Goal: Task Accomplishment & Management: Complete application form

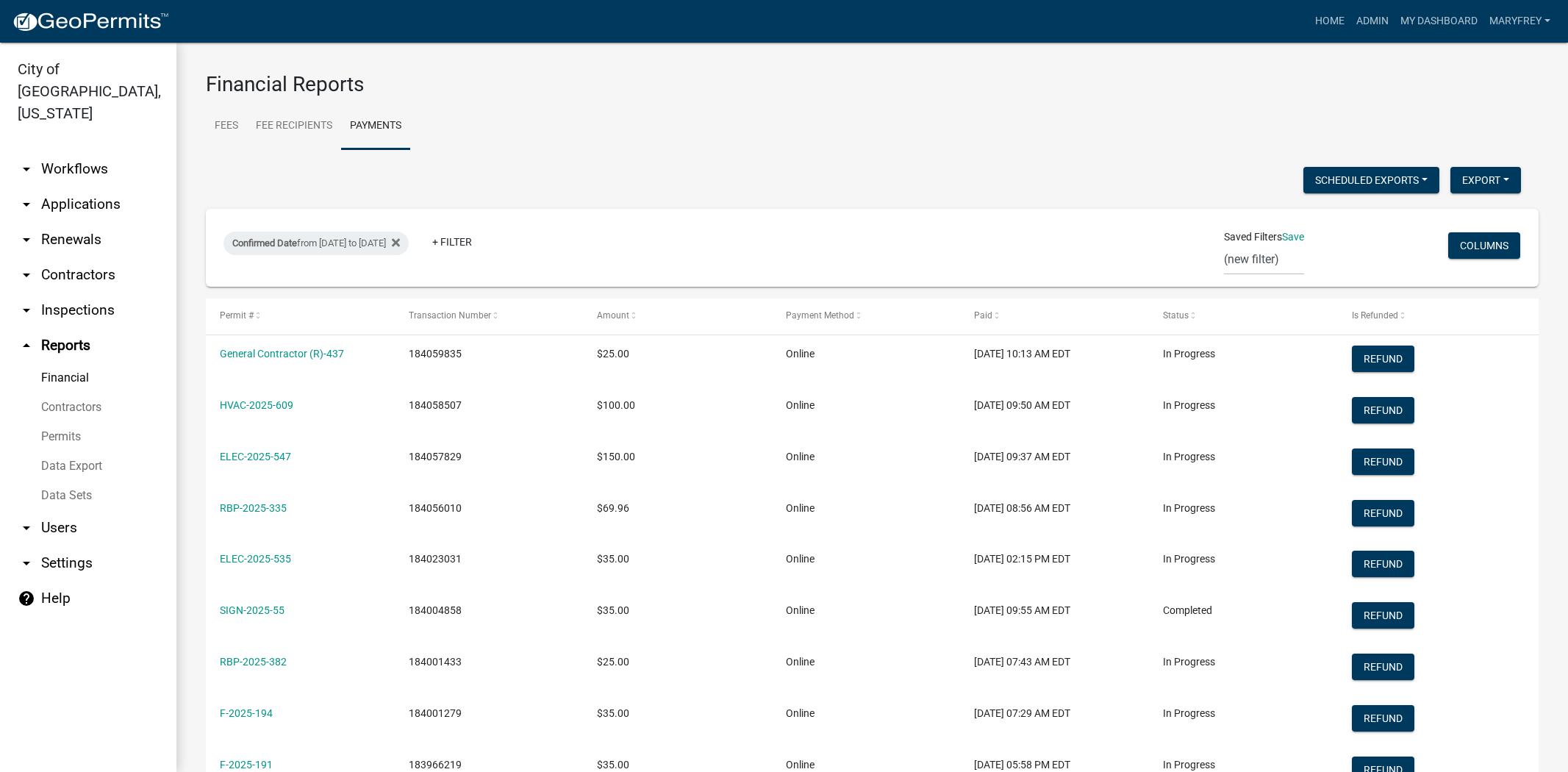
select select "3: 100"
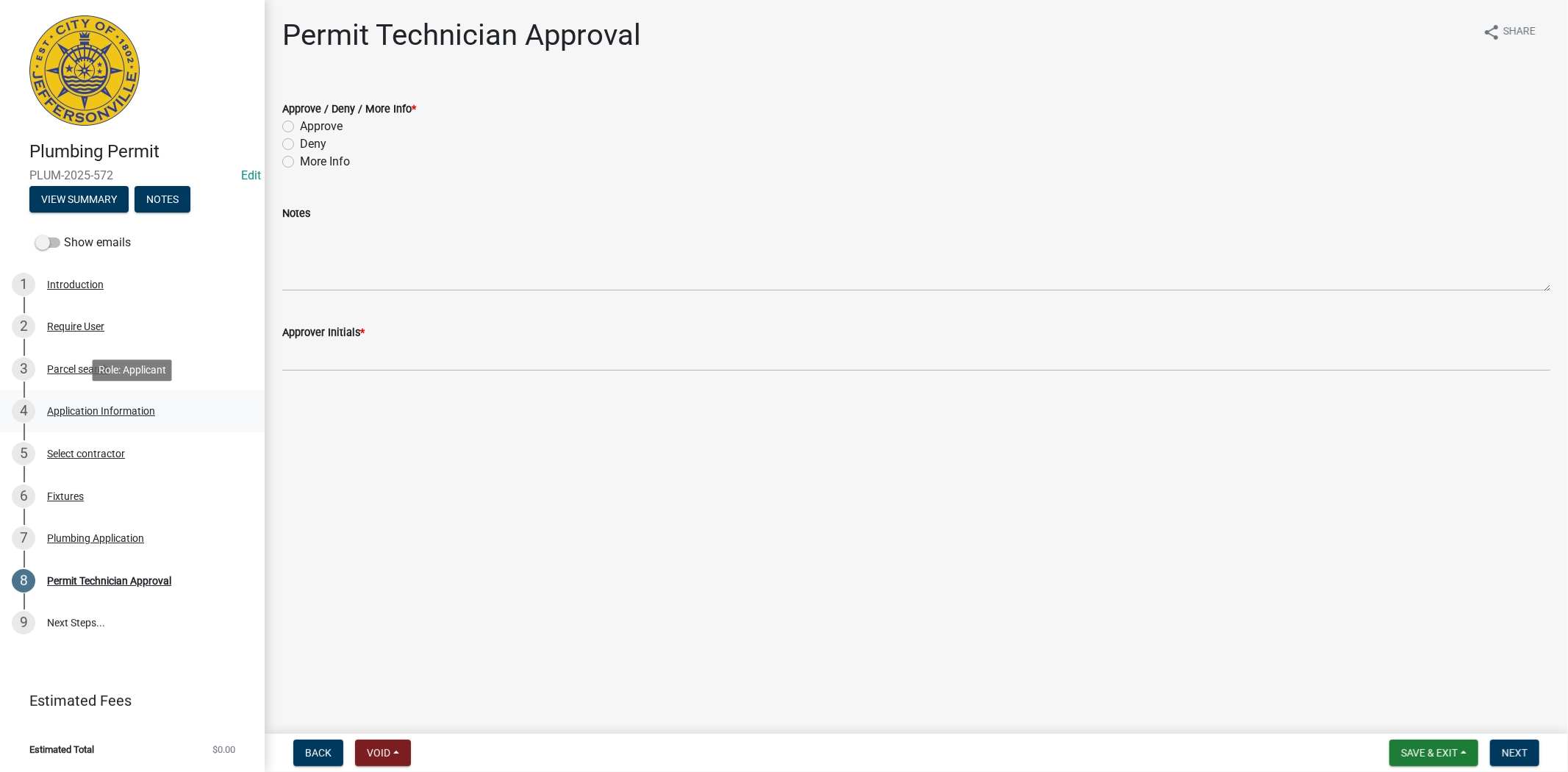
click at [82, 410] on div "Application Information" at bounding box center [101, 411] width 108 height 10
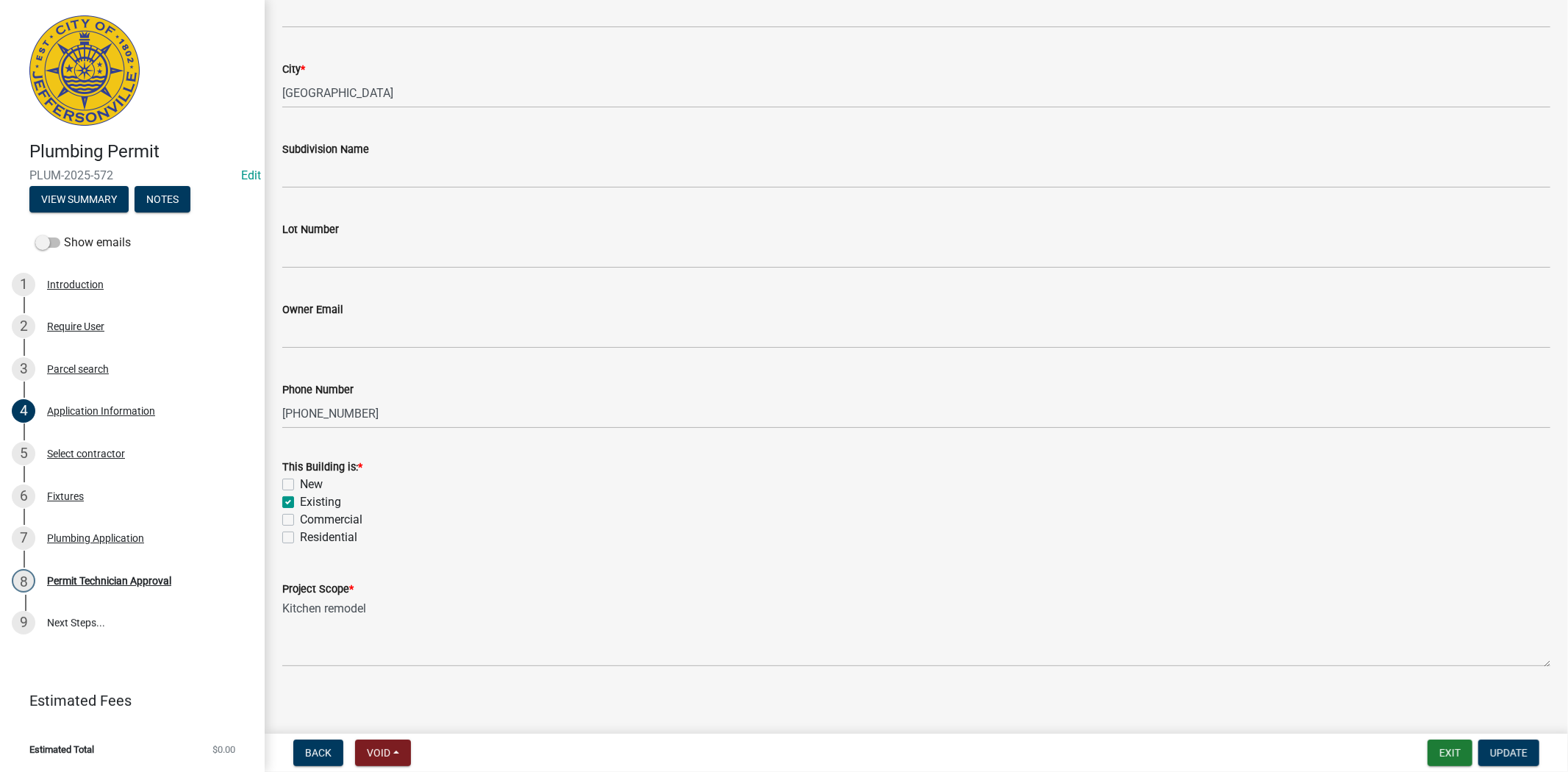
scroll to position [327, 0]
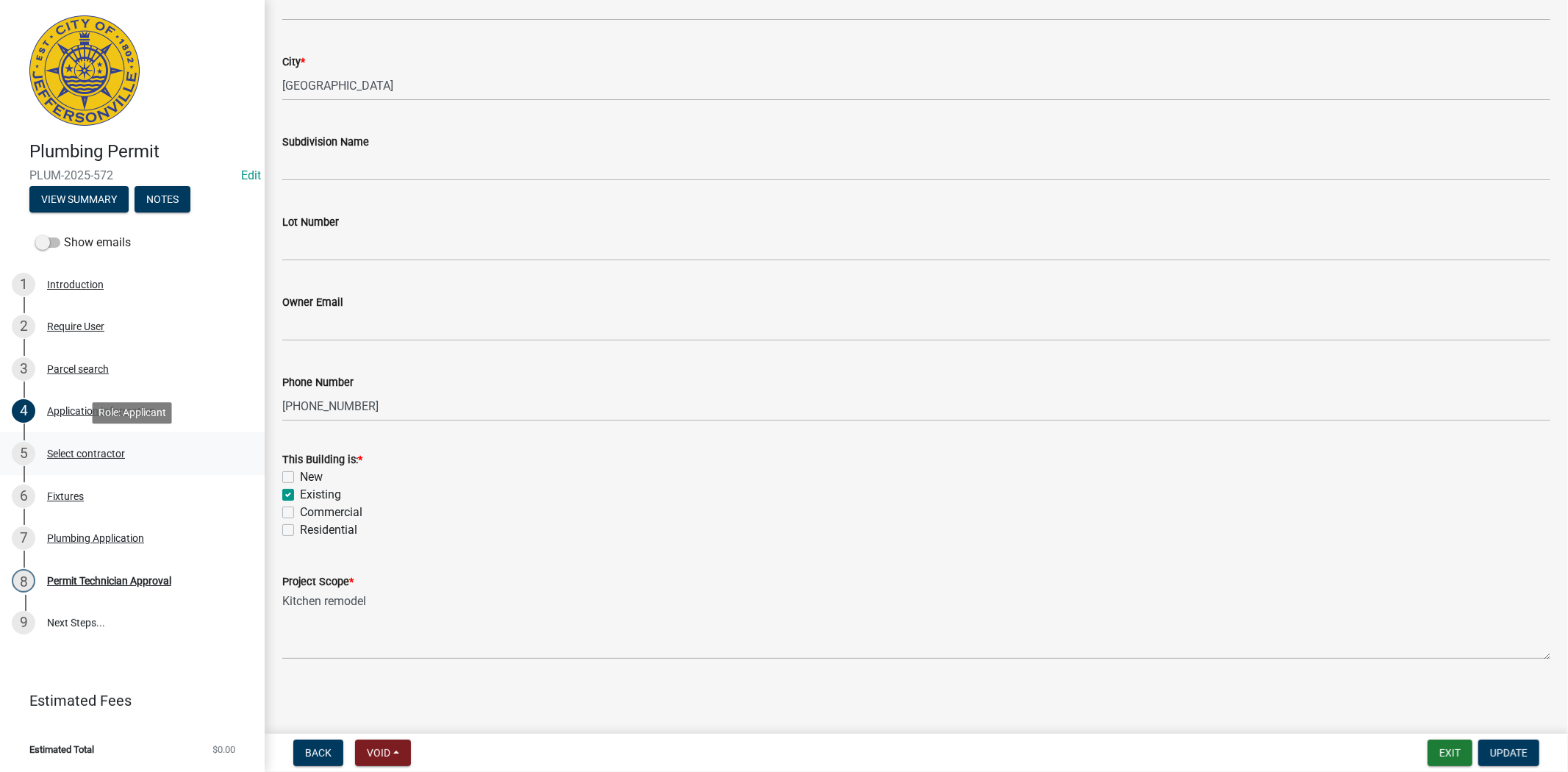
click at [82, 457] on div "Select contractor" at bounding box center [86, 453] width 78 height 10
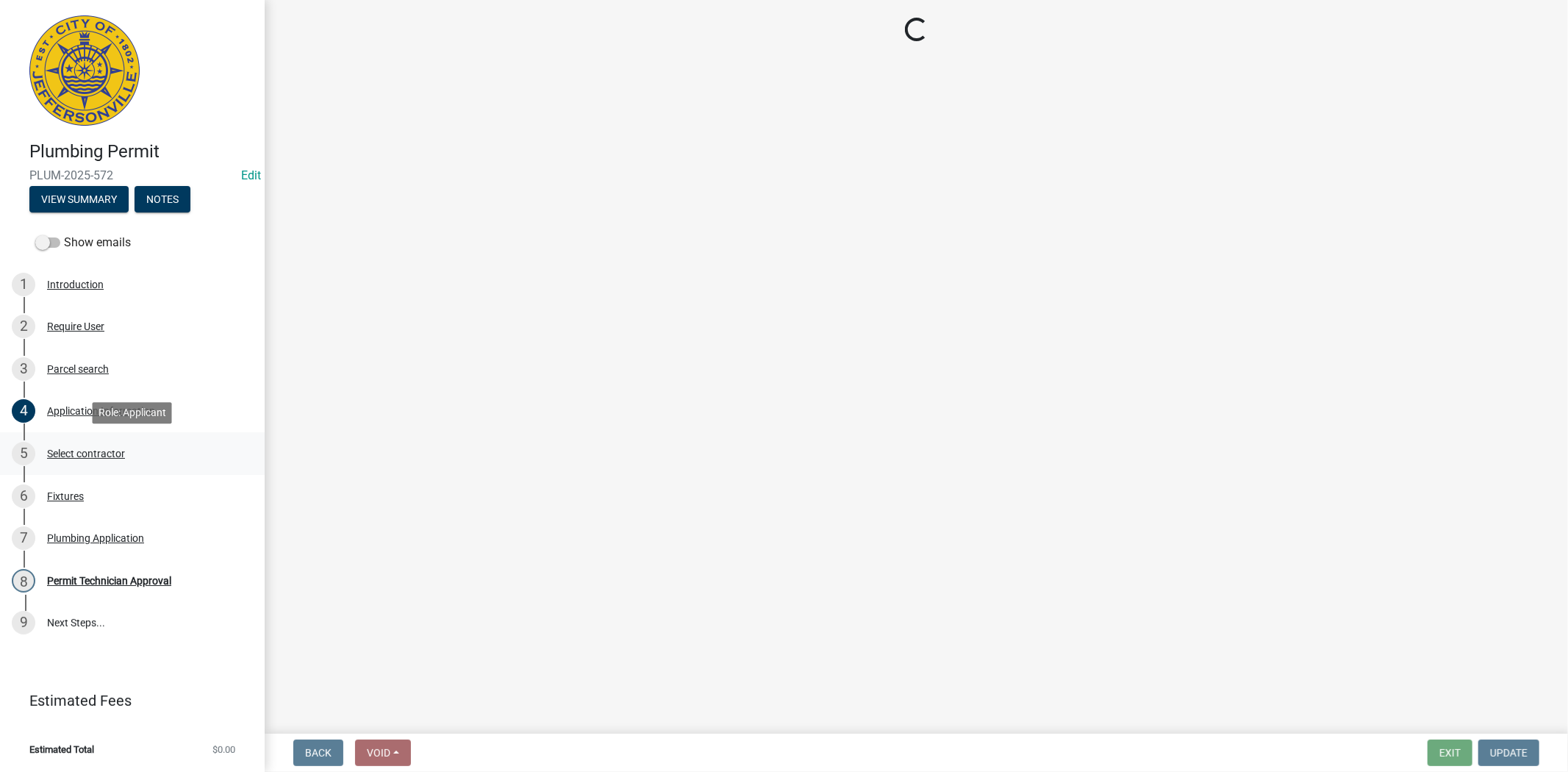
scroll to position [0, 0]
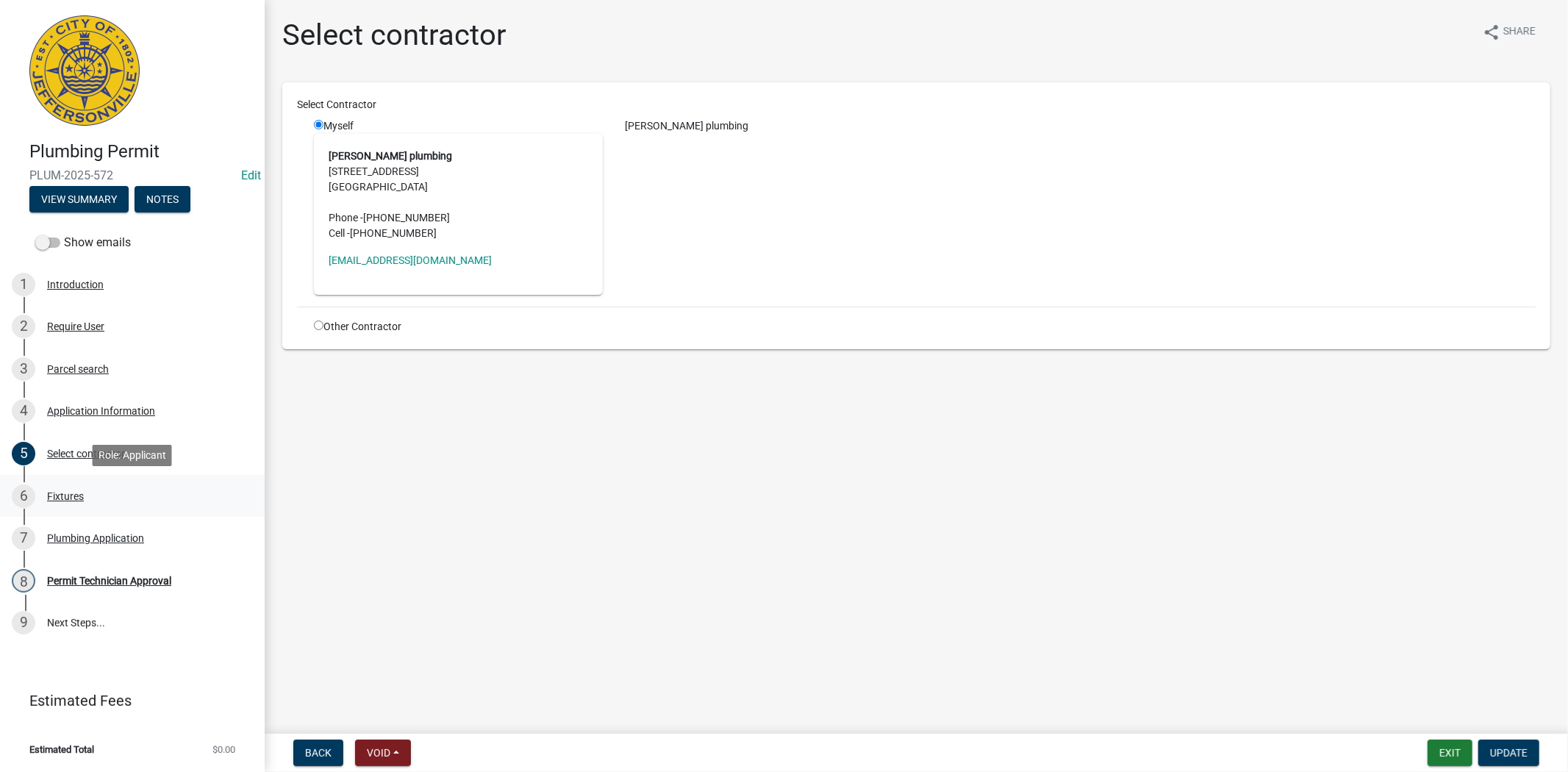
click at [73, 491] on div "Fixtures" at bounding box center [65, 496] width 37 height 10
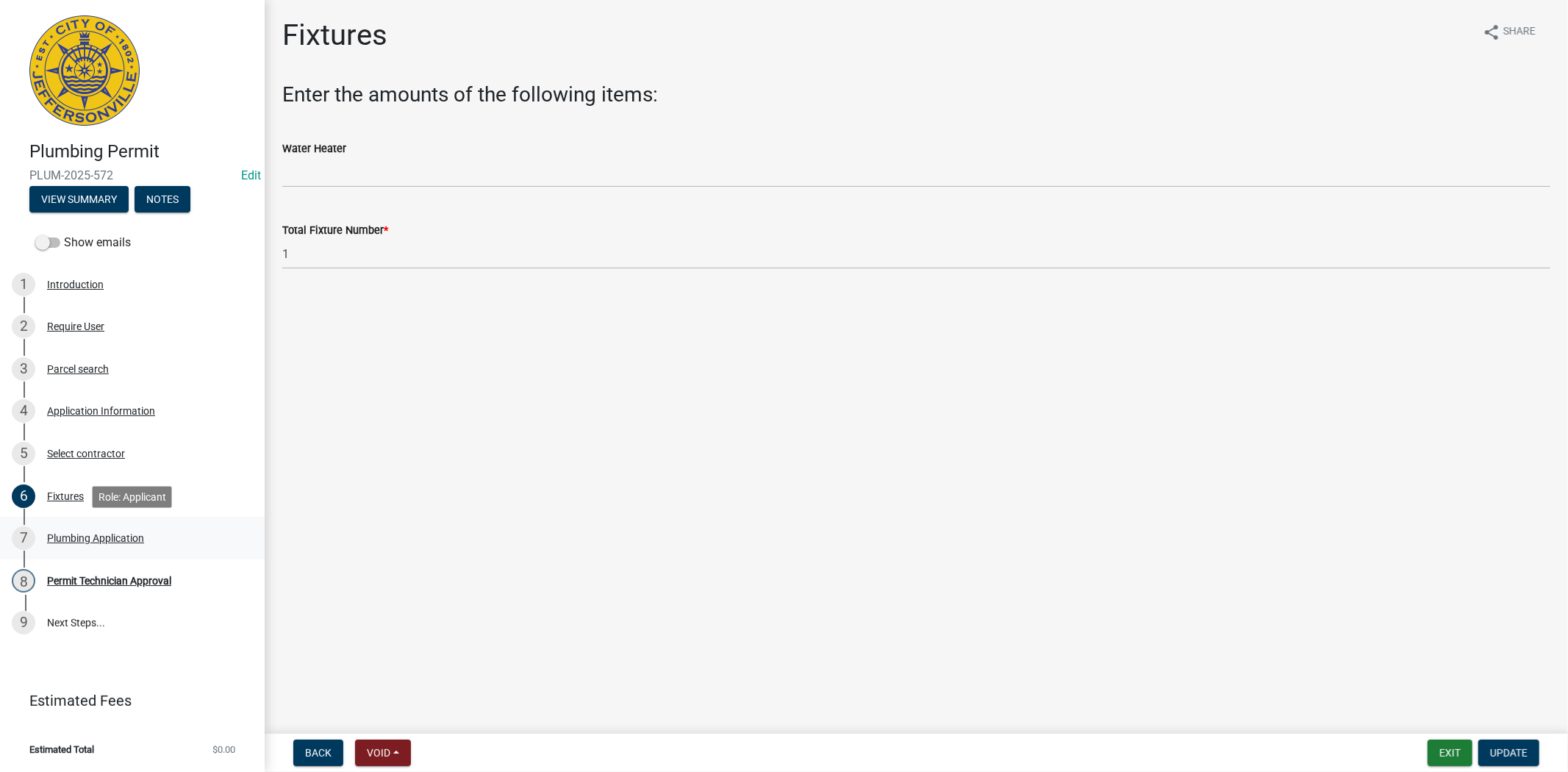
click at [77, 535] on div "Plumbing Application" at bounding box center [95, 538] width 97 height 10
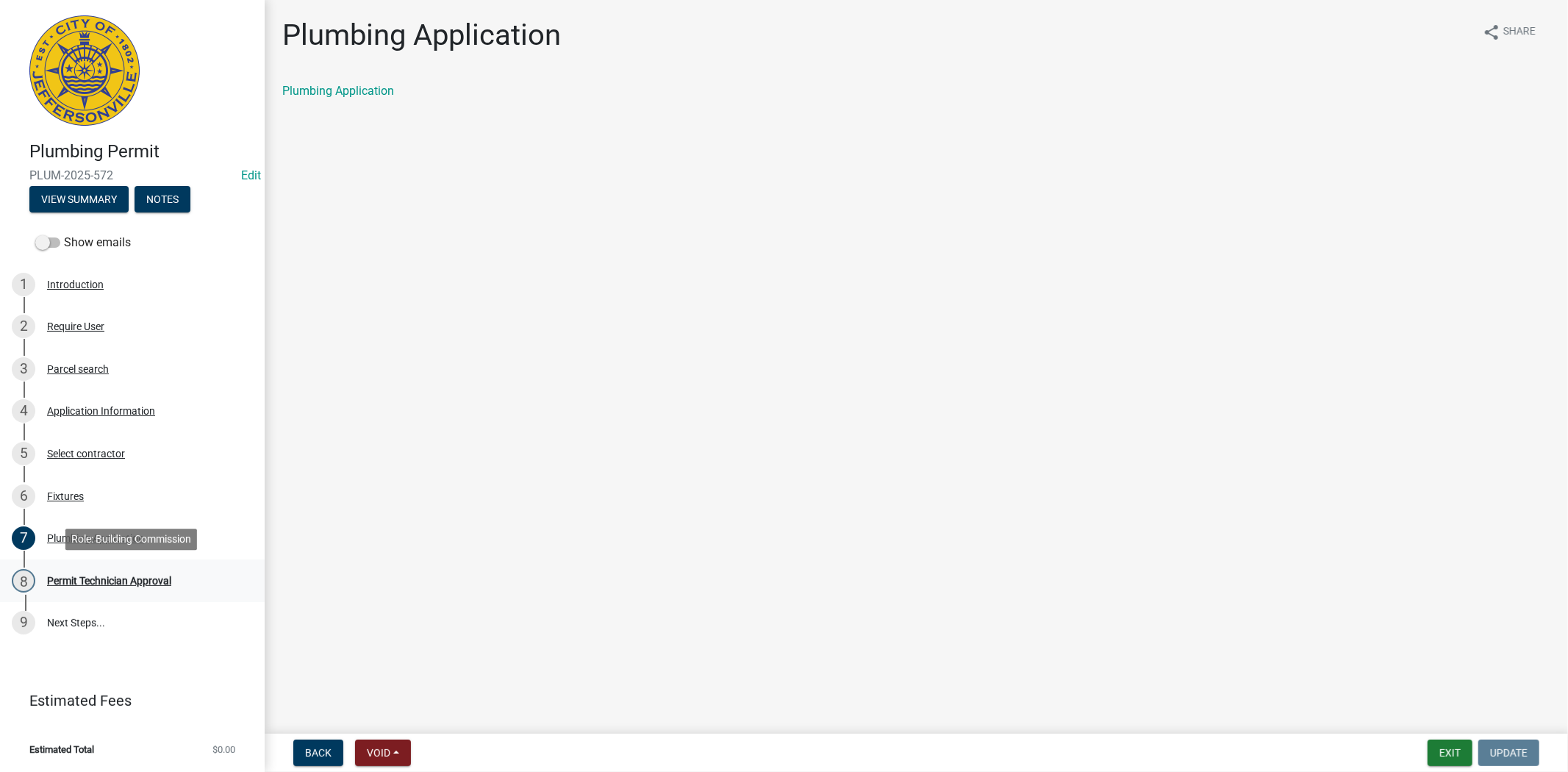
click at [88, 576] on div "Permit Technician Approval" at bounding box center [110, 580] width 125 height 10
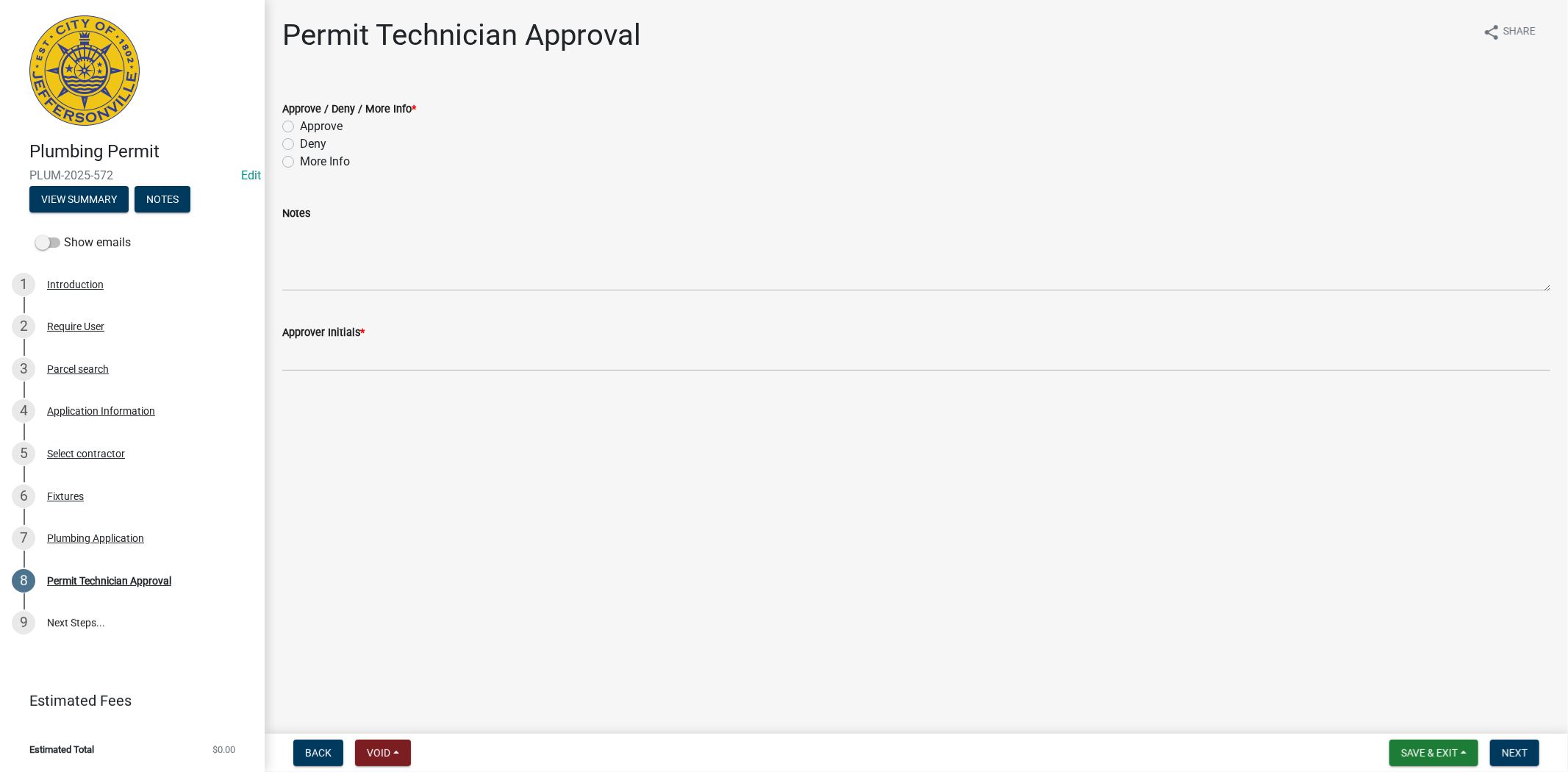
click at [300, 125] on label "Approve" at bounding box center [321, 126] width 43 height 17
click at [300, 125] on input "Approve" at bounding box center [304, 122] width 9 height 9
radio input "true"
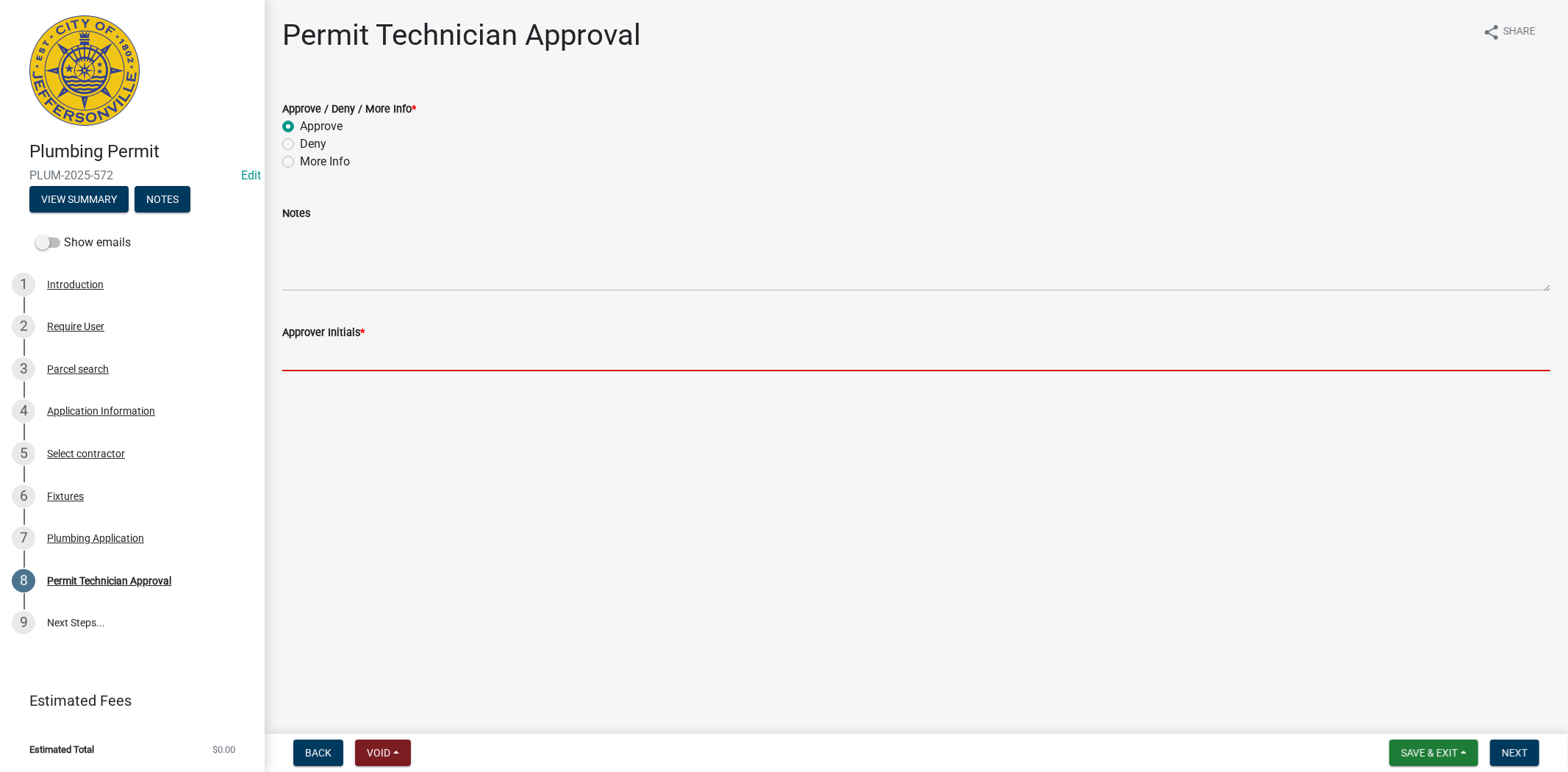
click at [320, 361] on input "Approver Initials *" at bounding box center [917, 356] width 1268 height 30
type input "mkf"
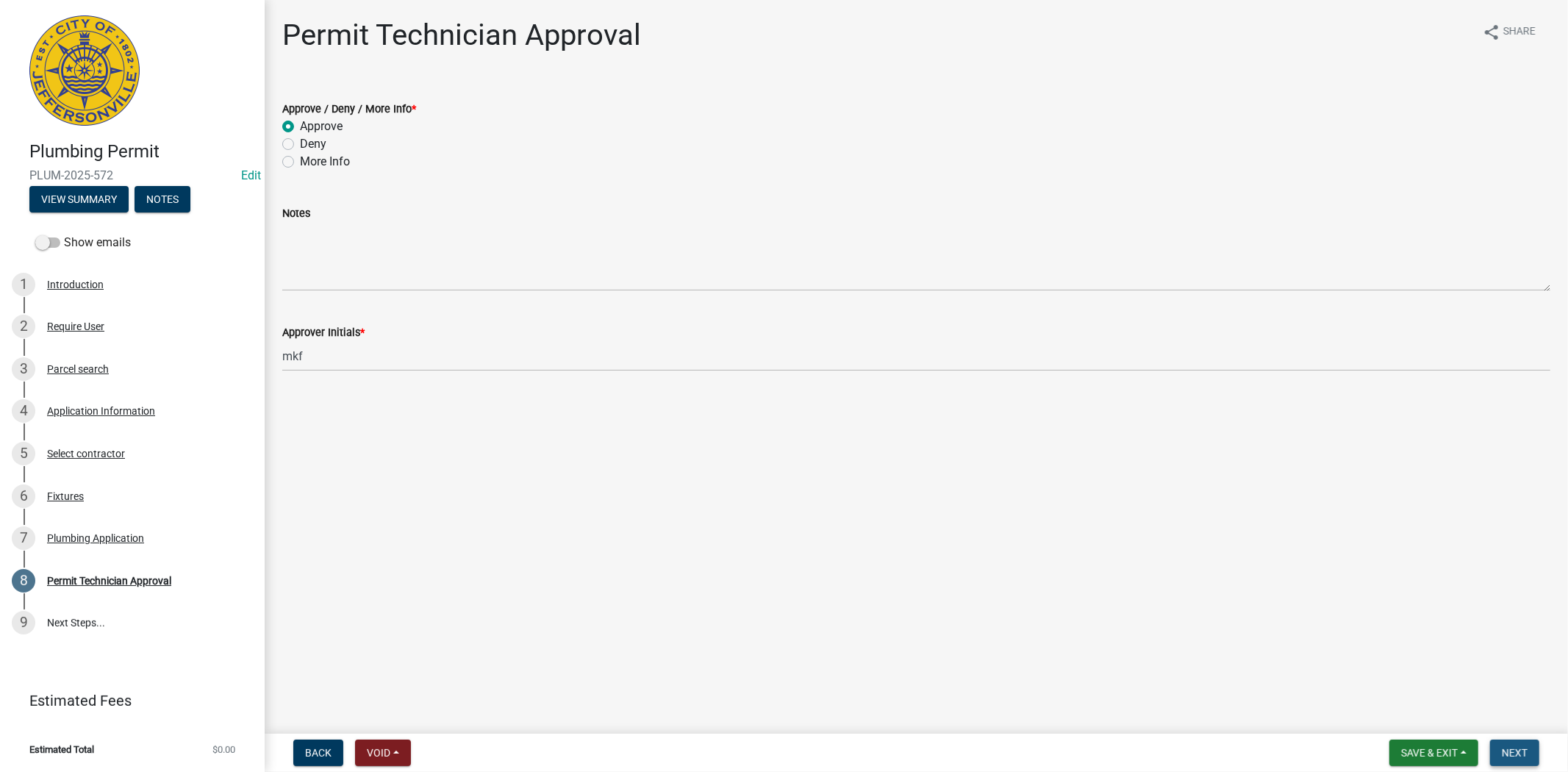
click at [1527, 752] on button "Next" at bounding box center [1514, 753] width 49 height 27
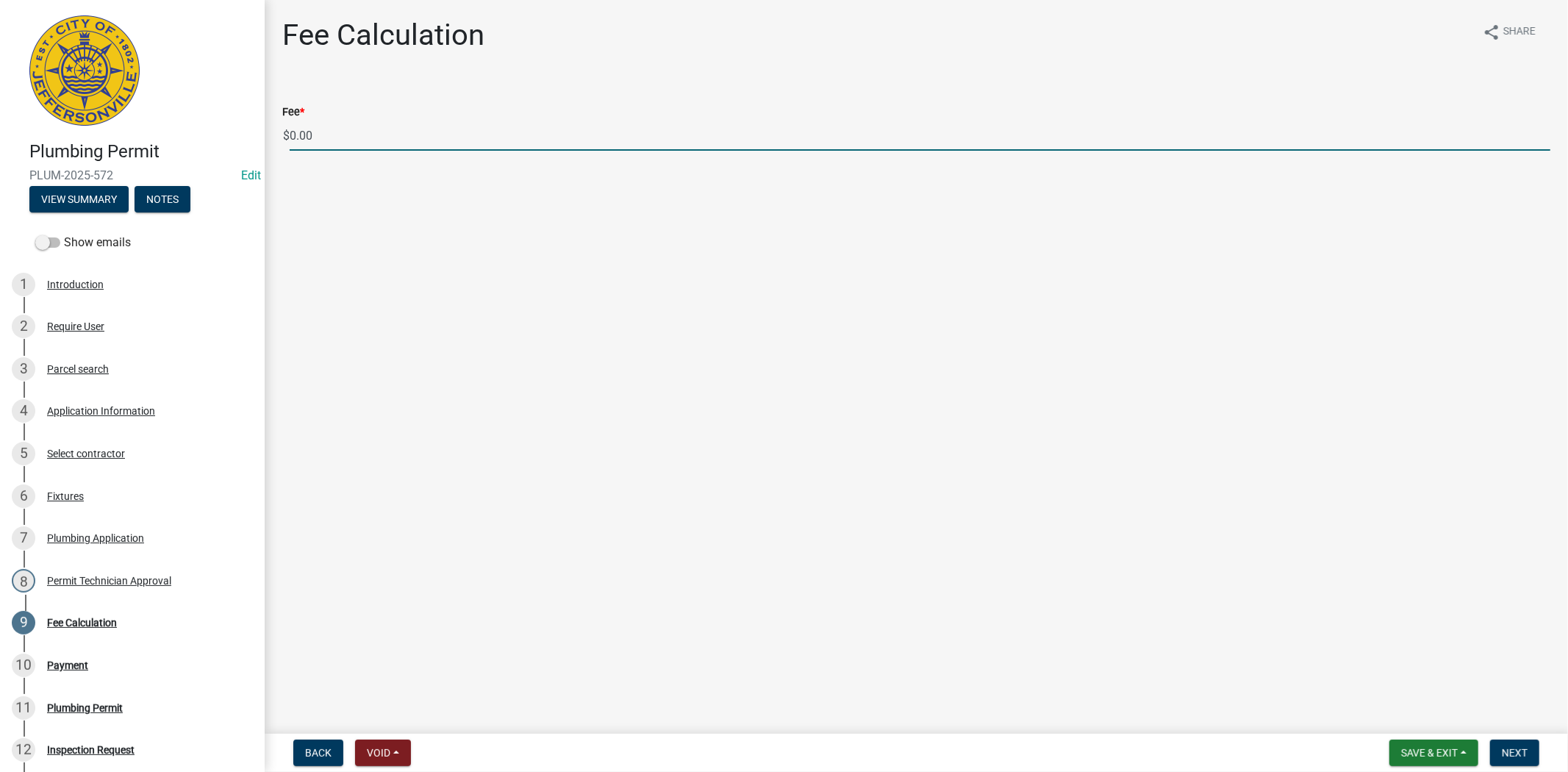
drag, startPoint x: 312, startPoint y: 134, endPoint x: 287, endPoint y: 134, distance: 25.0
click at [287, 134] on div "$ 0.00" at bounding box center [917, 136] width 1268 height 30
type input "85.00"
click at [1519, 748] on span "Next" at bounding box center [1514, 752] width 26 height 12
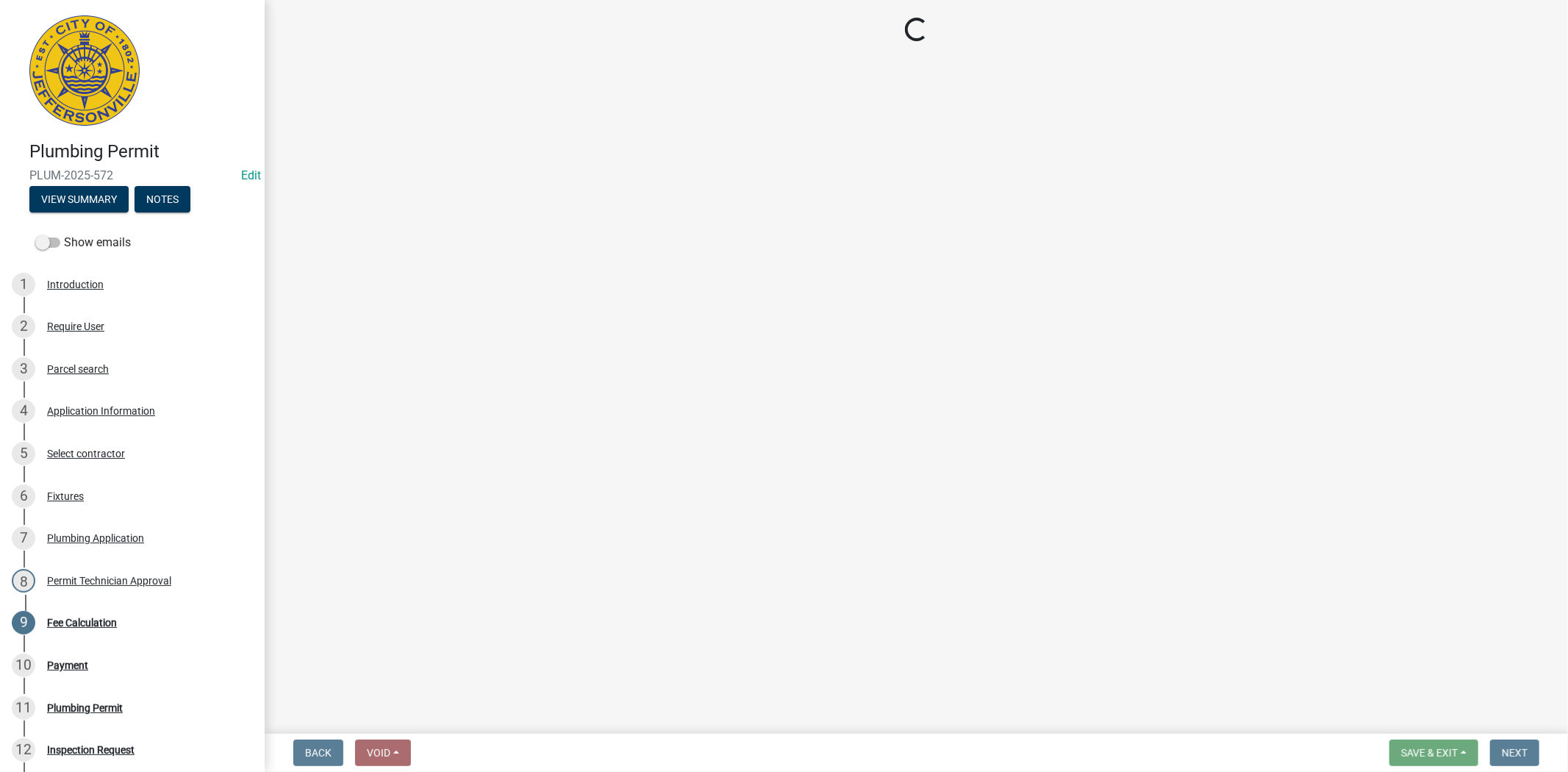
select select "3: 3"
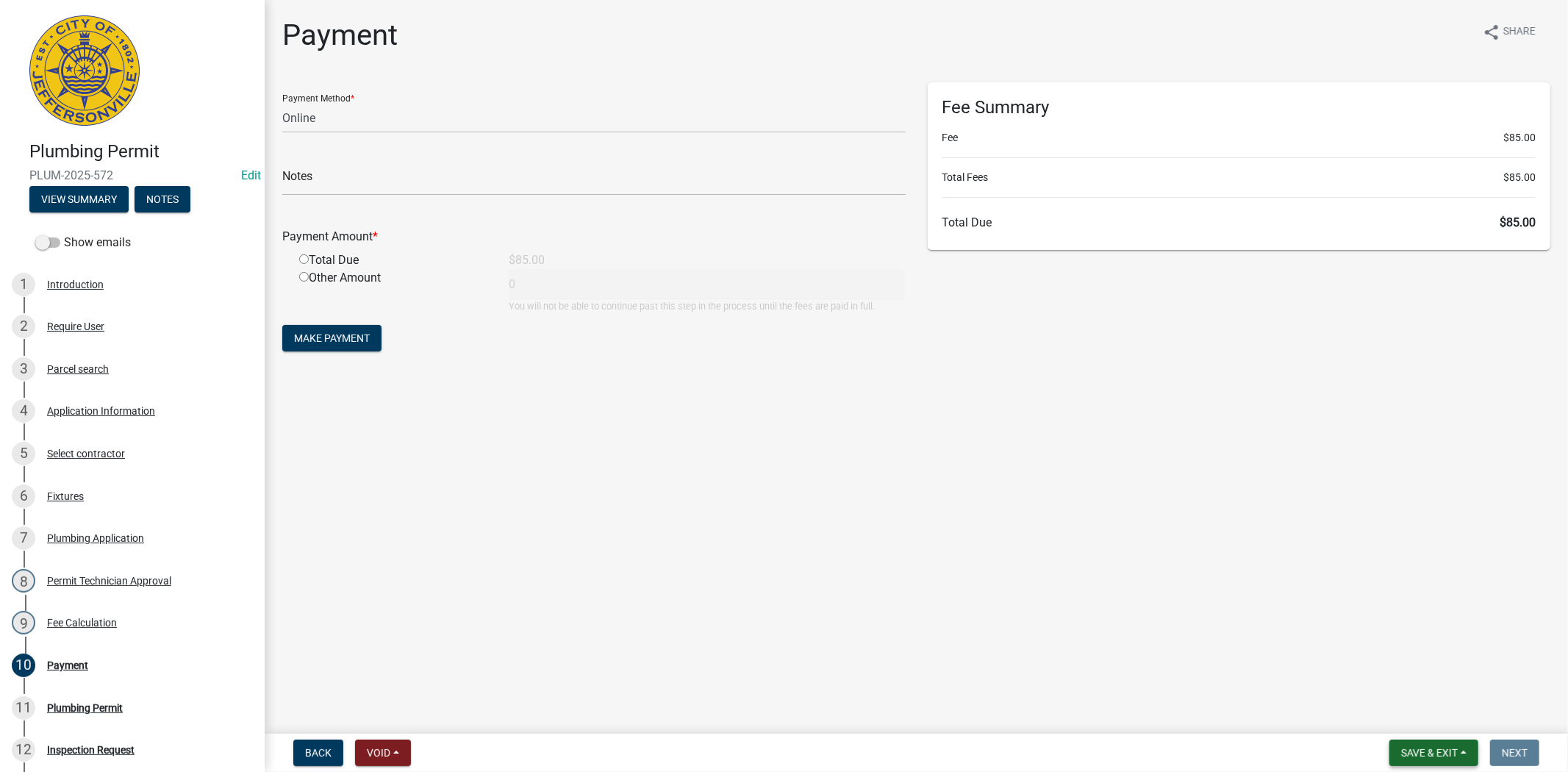
click at [1443, 752] on span "Save & Exit" at bounding box center [1430, 752] width 57 height 12
click at [1417, 720] on button "Save & Exit" at bounding box center [1419, 714] width 118 height 35
